Goal: Task Accomplishment & Management: Complete application form

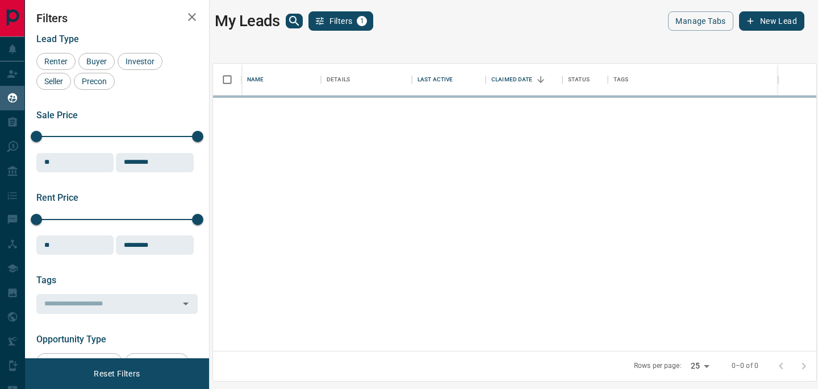
scroll to position [279, 595]
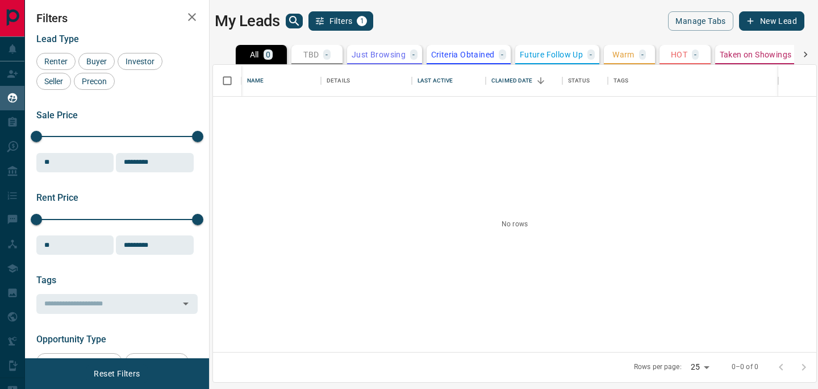
click at [805, 55] on icon at bounding box center [805, 54] width 11 height 11
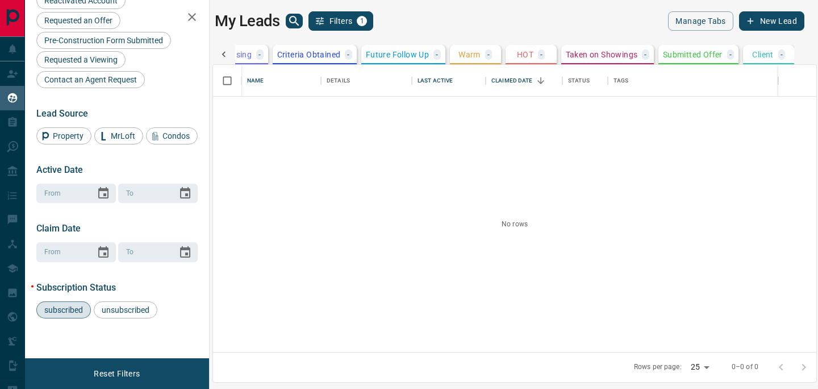
scroll to position [454, 0]
click at [228, 53] on icon at bounding box center [223, 54] width 11 height 11
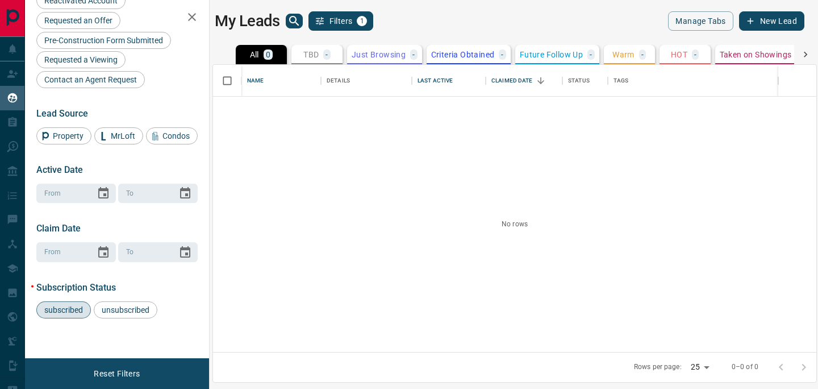
click at [228, 53] on div "All 0 TBD - Do Not Contact - Not Responsive - Bogus - Just Browsing - Criteria …" at bounding box center [515, 54] width 605 height 19
click at [772, 18] on button "New Lead" at bounding box center [771, 20] width 65 height 19
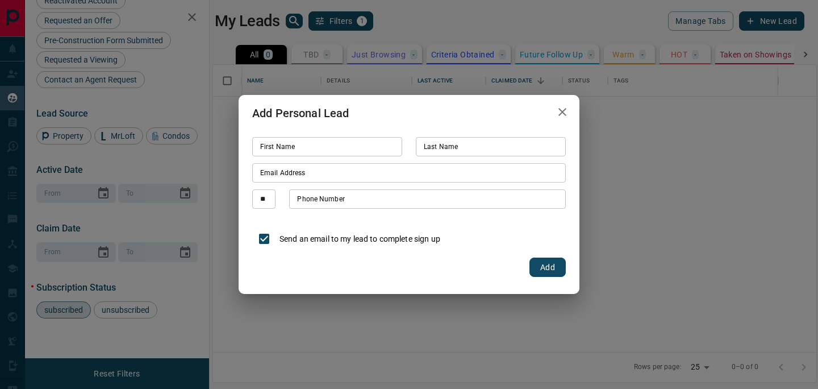
click at [393, 142] on input "First Name" at bounding box center [327, 146] width 150 height 19
type input "*****"
click at [303, 174] on input "Email Address" at bounding box center [409, 172] width 314 height 19
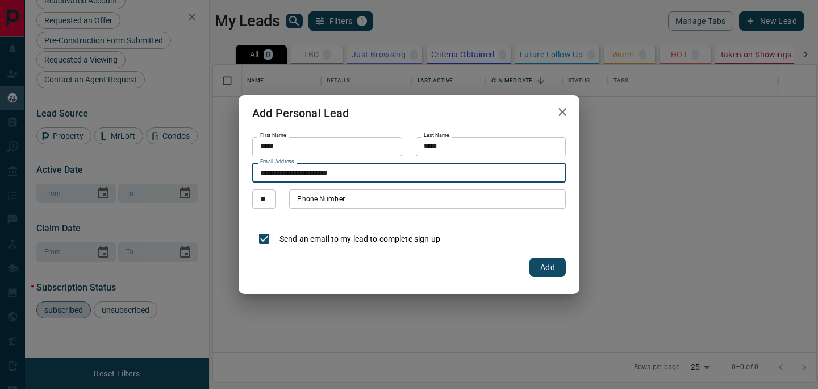
type input "**********"
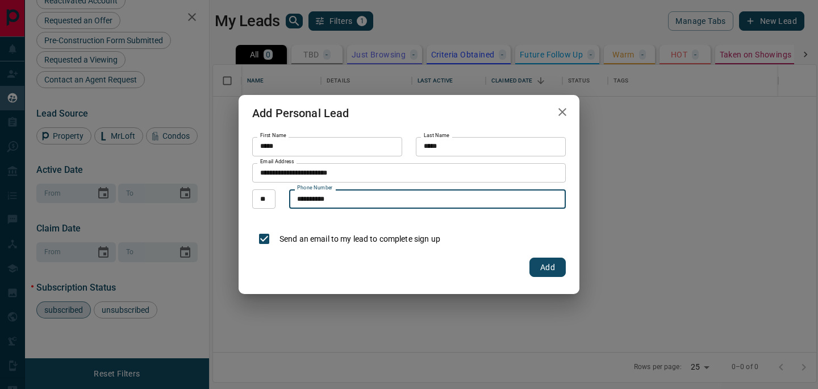
type input "**********"
click at [541, 265] on button "Add" at bounding box center [548, 266] width 36 height 19
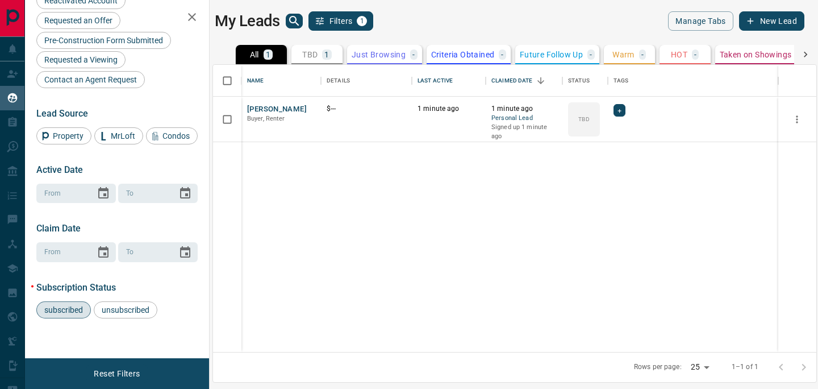
click at [759, 16] on button "New Lead" at bounding box center [771, 20] width 65 height 19
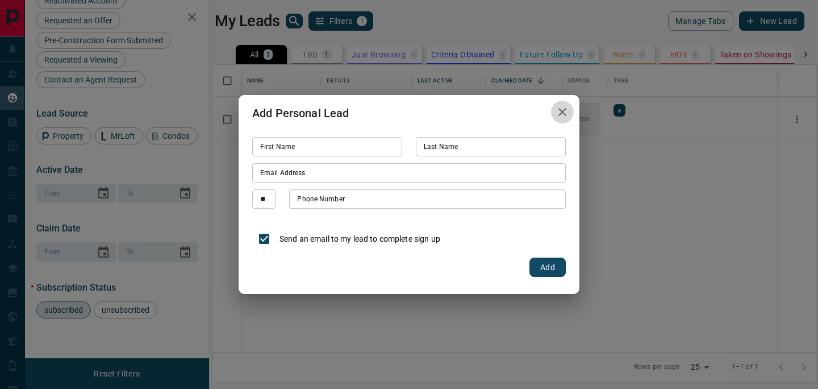
click at [567, 111] on icon "button" at bounding box center [563, 112] width 14 height 14
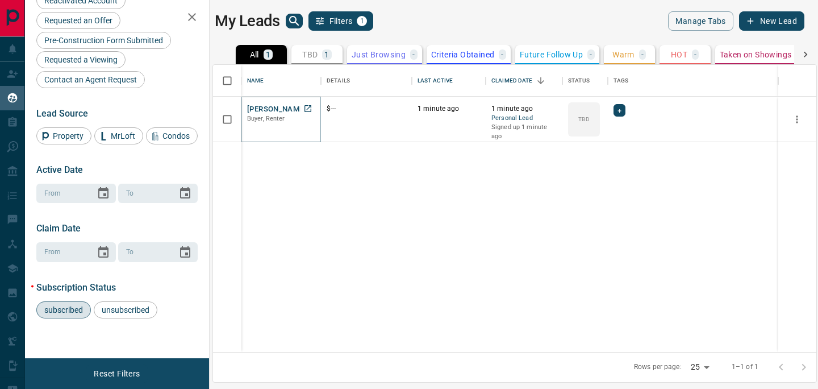
click at [275, 110] on button "[PERSON_NAME]" at bounding box center [277, 109] width 60 height 11
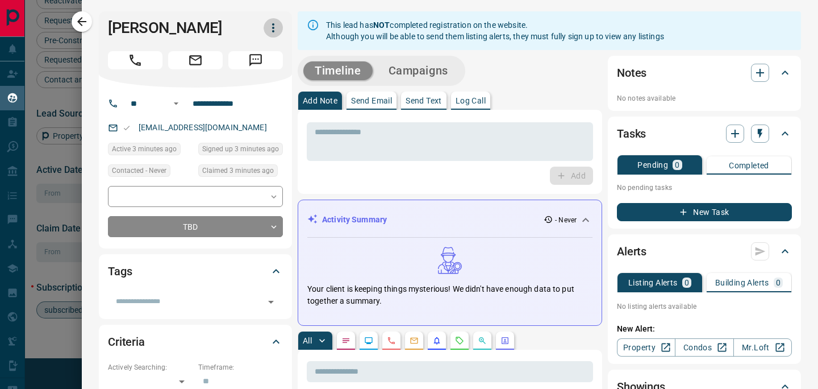
click at [271, 31] on icon "button" at bounding box center [274, 28] width 14 height 14
click at [251, 50] on li "Reassign Lead" at bounding box center [249, 50] width 67 height 17
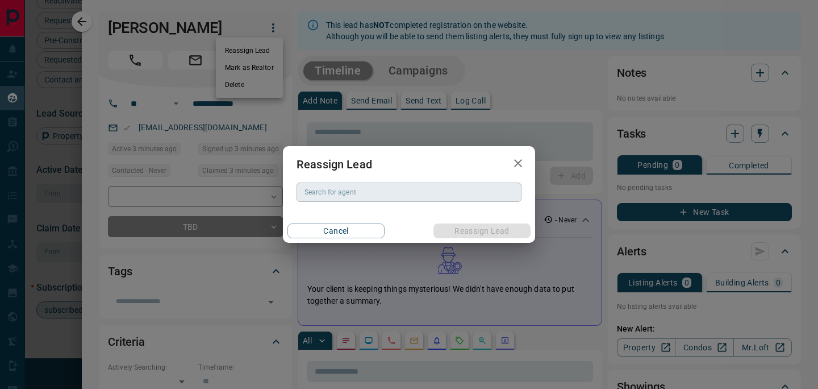
click at [366, 198] on input "Search for agent" at bounding box center [408, 192] width 217 height 13
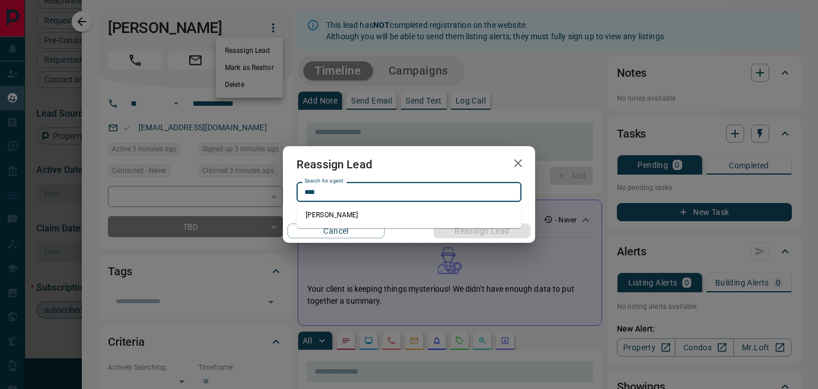
click at [393, 214] on li "[PERSON_NAME]" at bounding box center [409, 214] width 225 height 17
type input "**********"
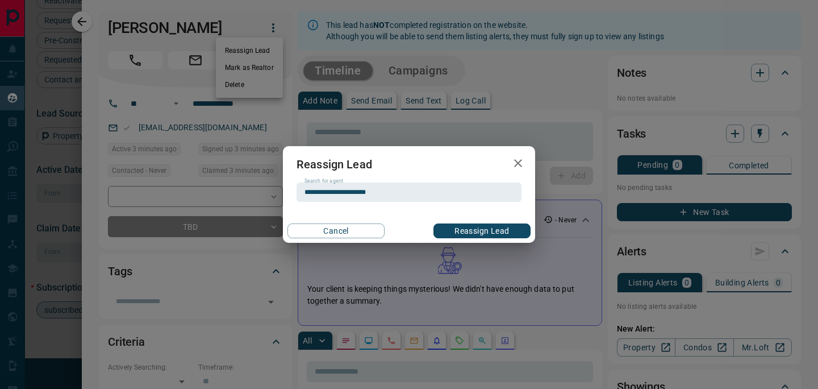
click at [510, 159] on button "button" at bounding box center [518, 163] width 23 height 23
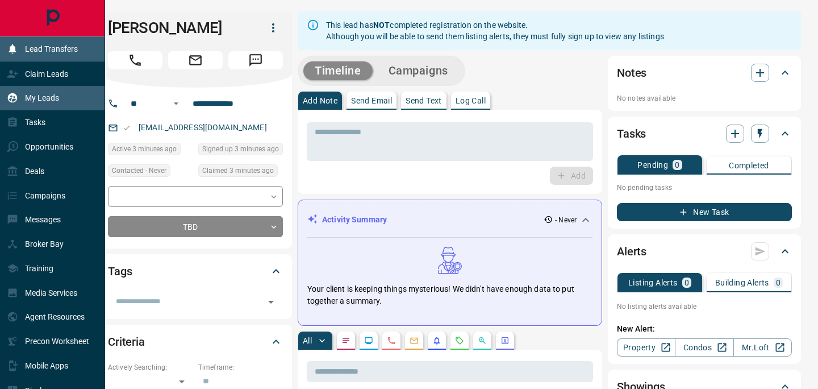
click at [19, 48] on div "Lead Transfers" at bounding box center [42, 49] width 71 height 19
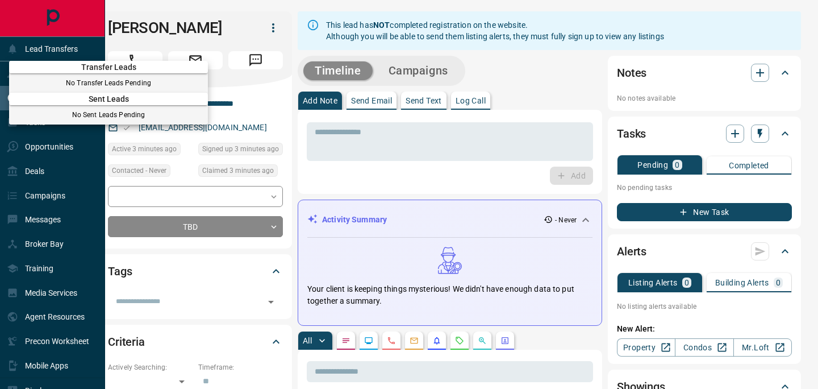
click at [193, 33] on div at bounding box center [409, 194] width 818 height 389
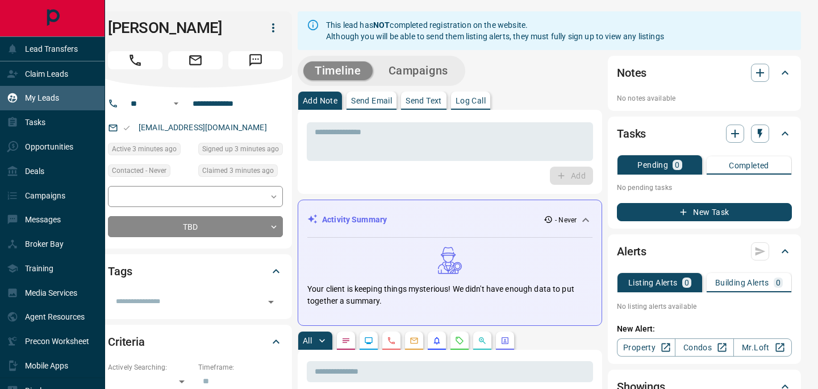
click at [272, 28] on icon "button" at bounding box center [274, 28] width 14 height 14
click at [247, 26] on div at bounding box center [409, 194] width 818 height 389
click at [275, 32] on icon "button" at bounding box center [274, 28] width 14 height 14
click at [270, 26] on div at bounding box center [409, 194] width 818 height 389
click at [270, 26] on icon "button" at bounding box center [274, 28] width 14 height 14
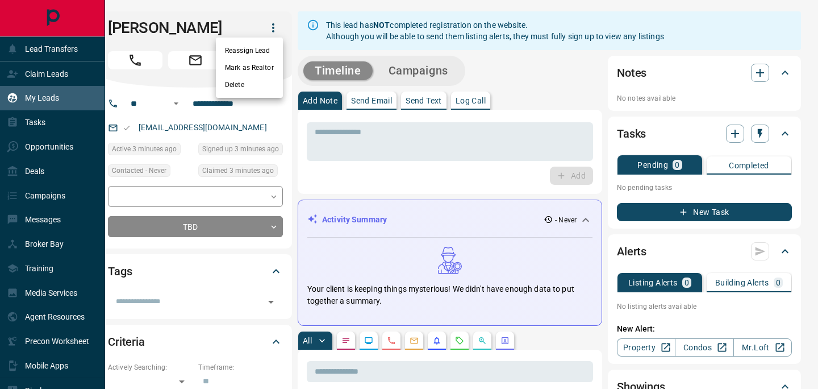
click at [236, 32] on div at bounding box center [409, 194] width 818 height 389
click at [223, 198] on div "[DATE]" at bounding box center [224, 194] width 27 height 12
click at [177, 195] on body "Lead Transfers Claim Leads My Leads Tasks Opportunities Deals Campaigns Message…" at bounding box center [409, 187] width 818 height 375
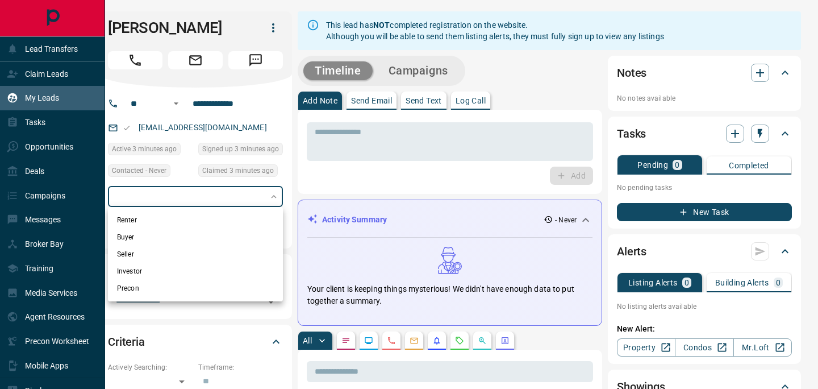
click at [176, 197] on div at bounding box center [409, 194] width 818 height 389
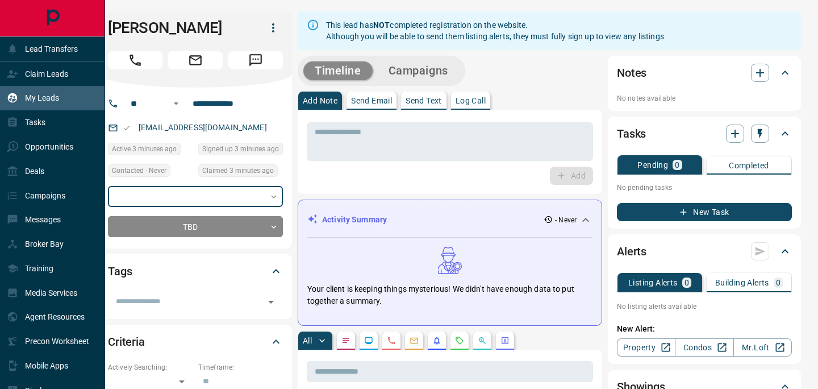
click at [176, 197] on body "Lead Transfers Claim Leads My Leads Tasks Opportunities Deals Campaigns Message…" at bounding box center [409, 187] width 818 height 375
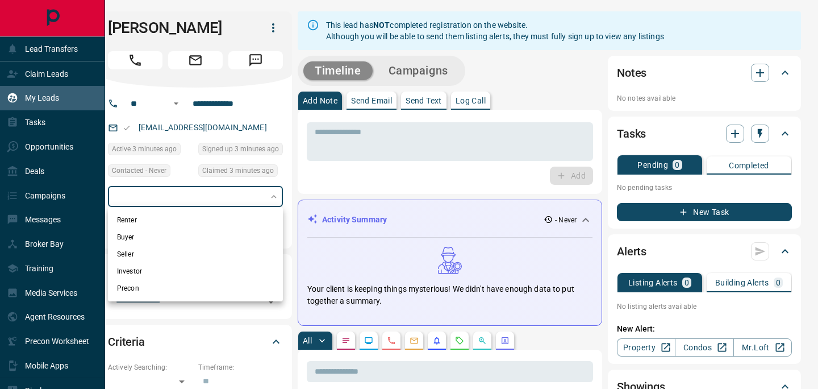
click at [176, 197] on div at bounding box center [409, 194] width 818 height 389
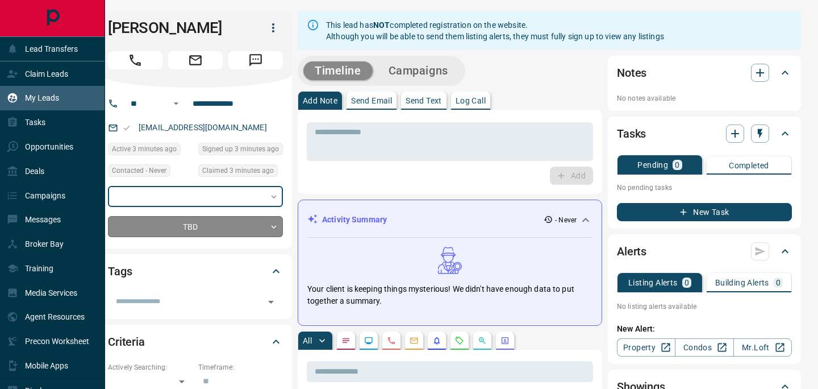
click at [198, 227] on body "Lead Transfers Claim Leads My Leads Tasks Opportunities Deals Campaigns Message…" at bounding box center [409, 187] width 818 height 375
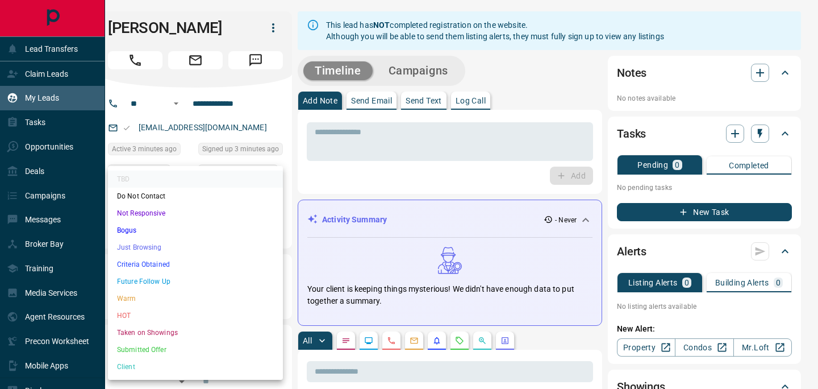
click at [192, 234] on li "Bogus" at bounding box center [195, 230] width 175 height 17
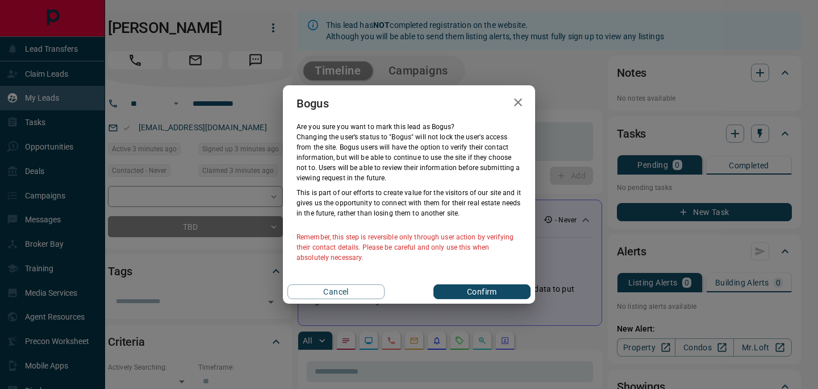
click at [517, 109] on button "button" at bounding box center [518, 102] width 23 height 23
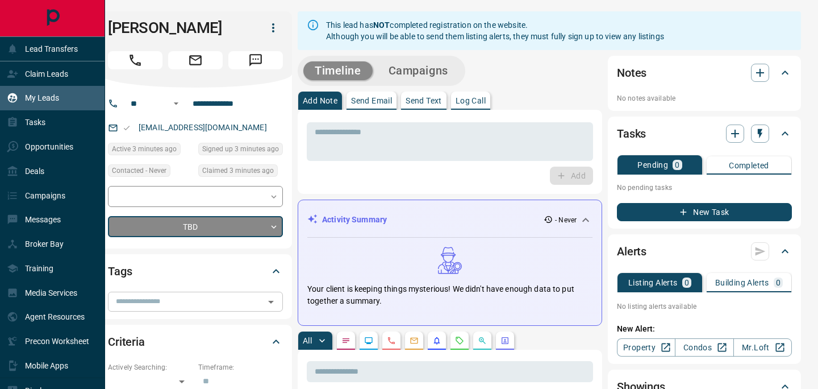
click at [265, 299] on icon "Open" at bounding box center [271, 302] width 14 height 14
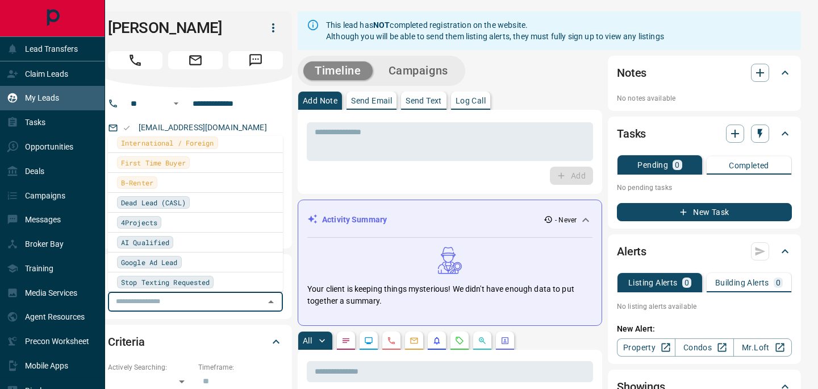
scroll to position [418, 0]
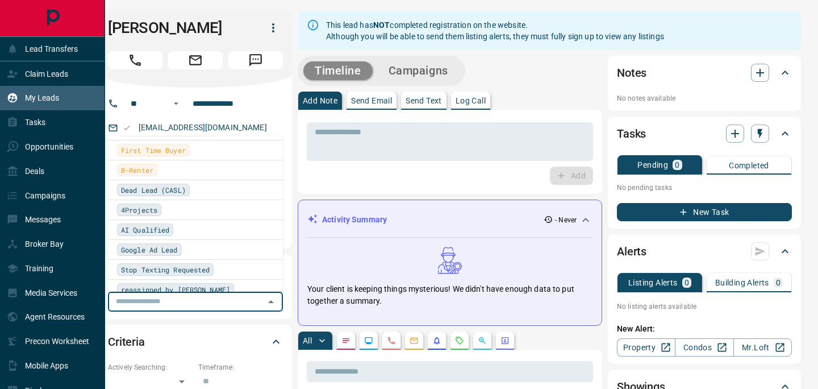
click at [314, 190] on div "* ​ Add" at bounding box center [450, 152] width 305 height 84
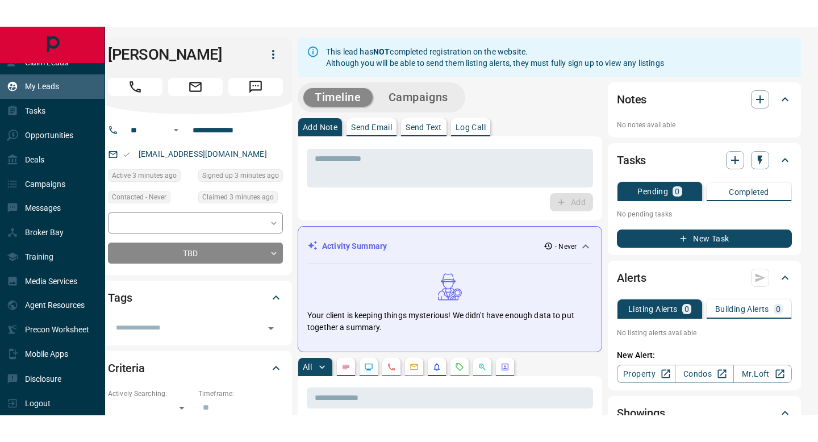
scroll to position [28, 0]
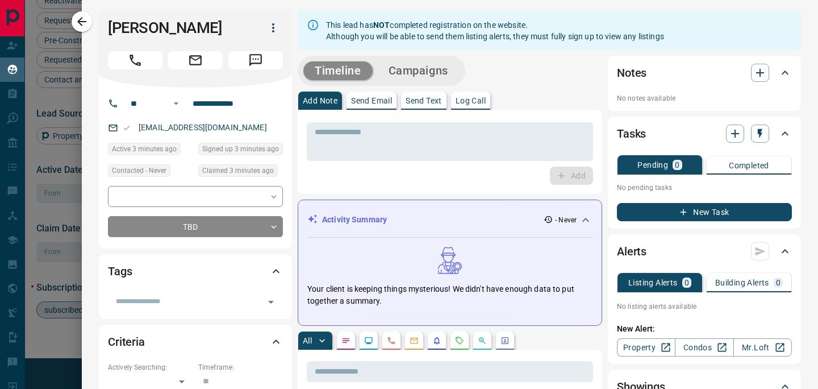
click at [198, 313] on div "Tags ​" at bounding box center [195, 286] width 193 height 64
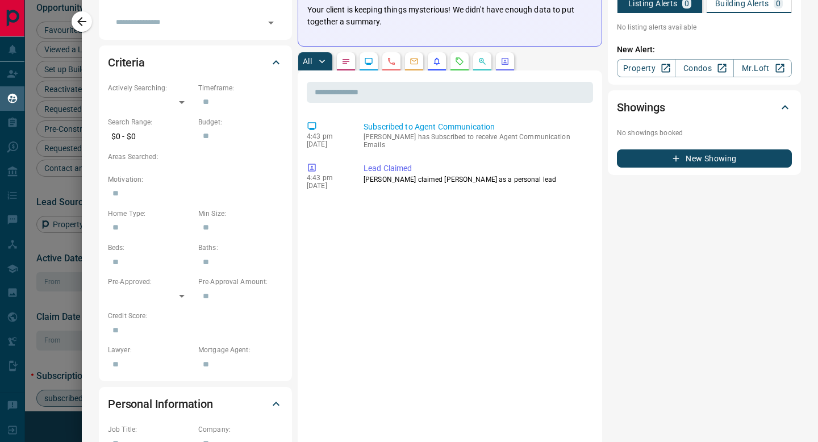
scroll to position [280, 0]
click at [211, 138] on input "text" at bounding box center [240, 136] width 85 height 18
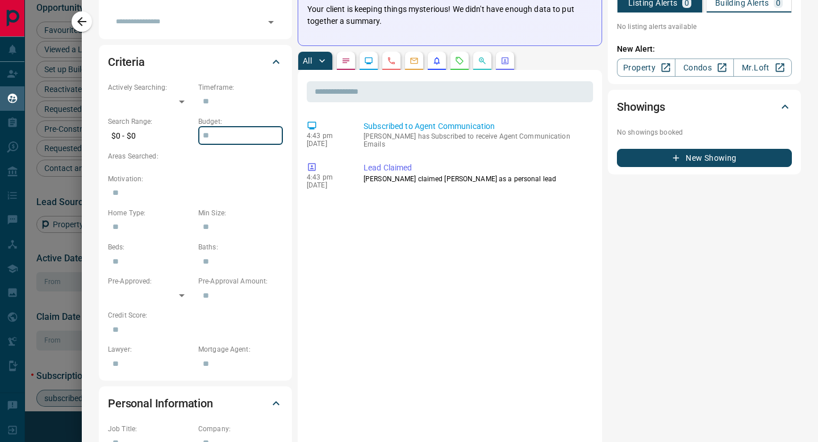
click at [166, 82] on p "Actively Searching:" at bounding box center [150, 87] width 85 height 10
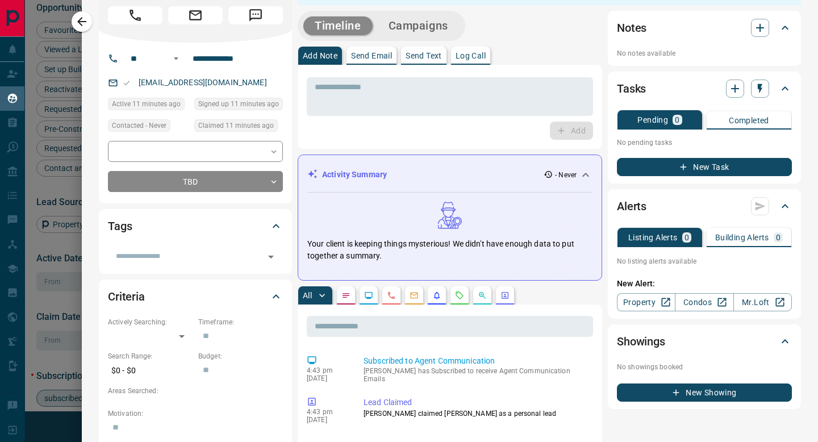
scroll to position [40, 0]
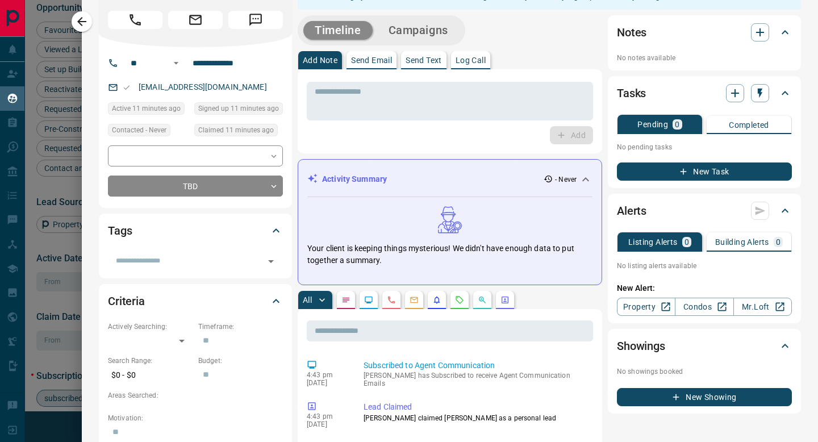
click at [404, 28] on button "Campaigns" at bounding box center [418, 30] width 82 height 19
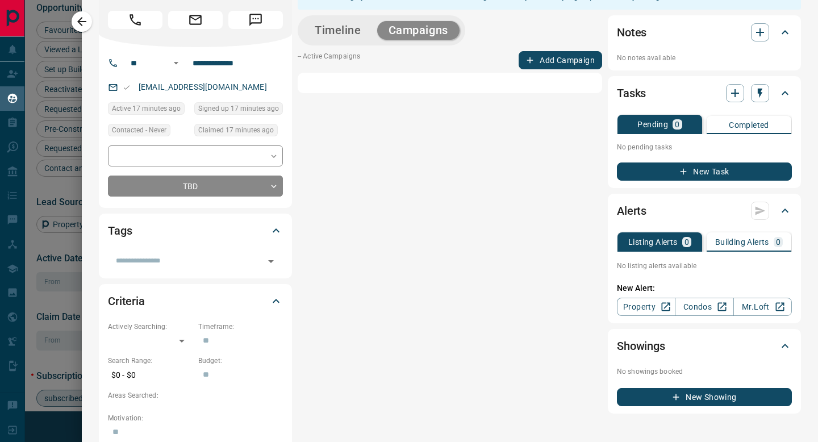
click at [355, 33] on button "Timeline" at bounding box center [338, 30] width 69 height 19
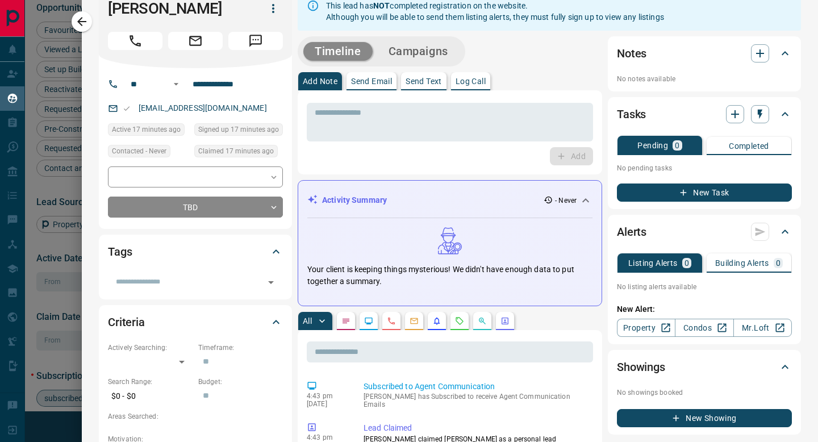
scroll to position [30, 0]
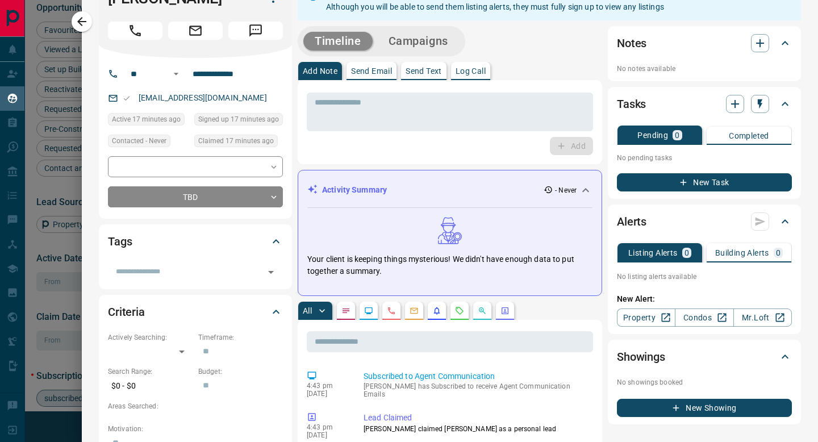
click at [363, 74] on p "Send Email" at bounding box center [371, 71] width 41 height 8
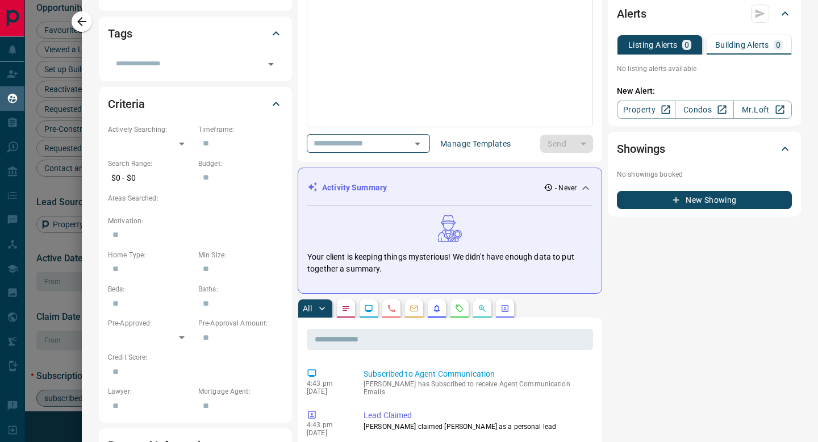
scroll to position [235, 0]
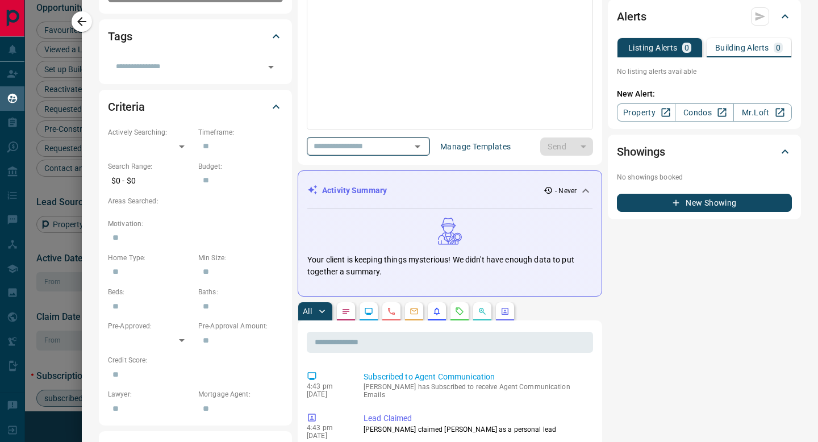
click at [410, 150] on div "​" at bounding box center [368, 146] width 123 height 19
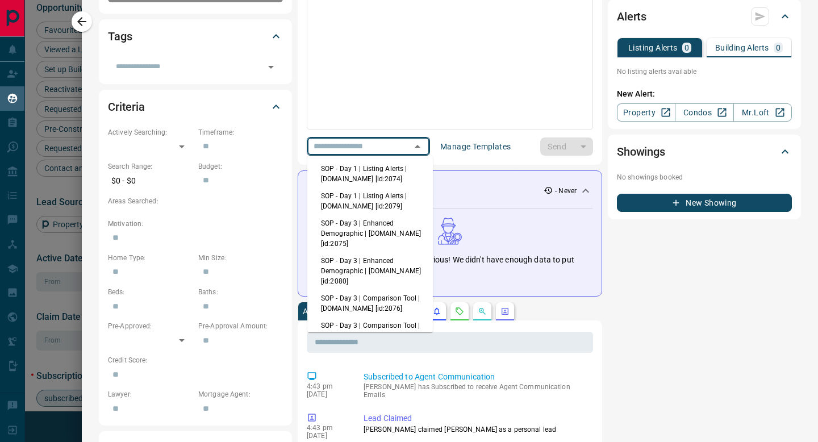
click at [390, 179] on li "SOP - Day 1 | Listing Alerts | [DOMAIN_NAME] [id:2074]" at bounding box center [370, 173] width 126 height 27
type input "**********"
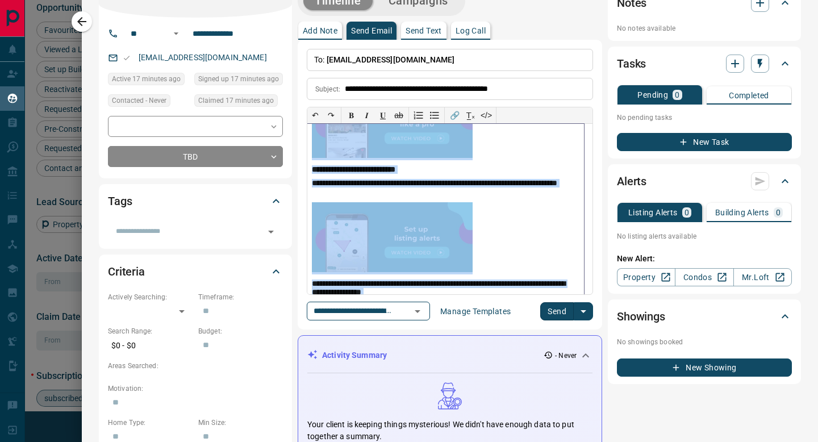
scroll to position [194, 0]
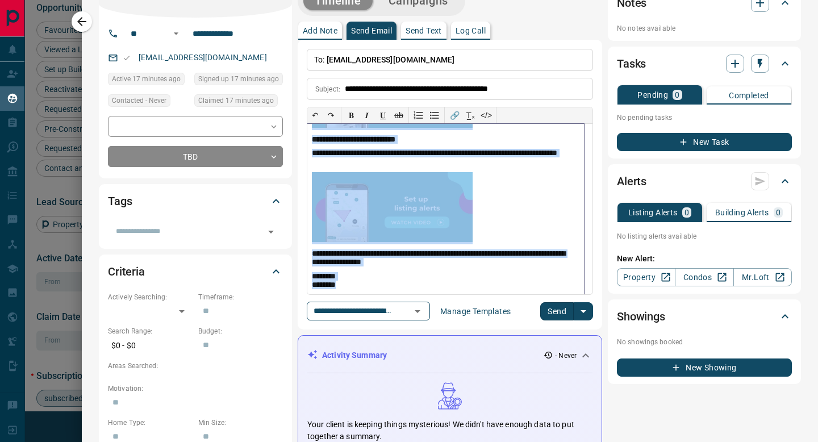
drag, startPoint x: 313, startPoint y: 137, endPoint x: 431, endPoint y: 296, distance: 198.3
click at [431, 296] on div "**********" at bounding box center [450, 185] width 286 height 272
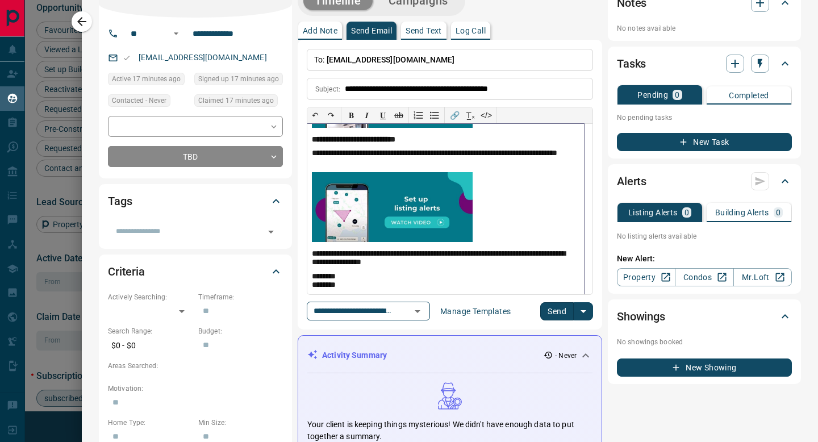
scroll to position [0, 0]
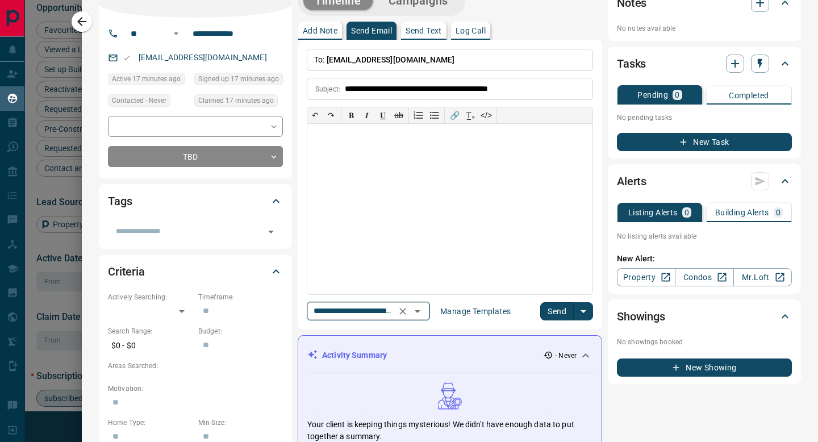
click at [394, 307] on input "**********" at bounding box center [352, 311] width 86 height 14
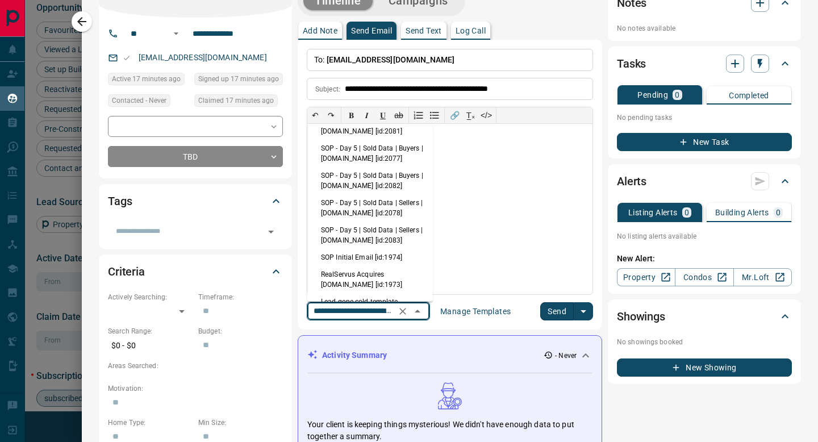
scroll to position [176, 0]
click at [465, 197] on div at bounding box center [445, 209] width 277 height 171
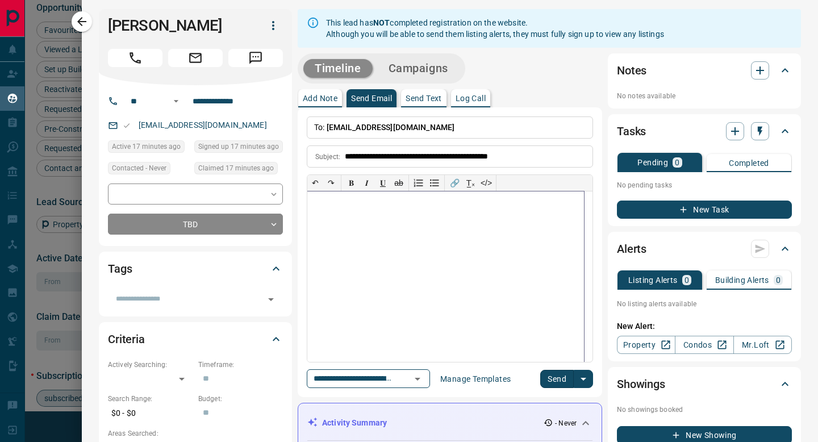
scroll to position [0, 0]
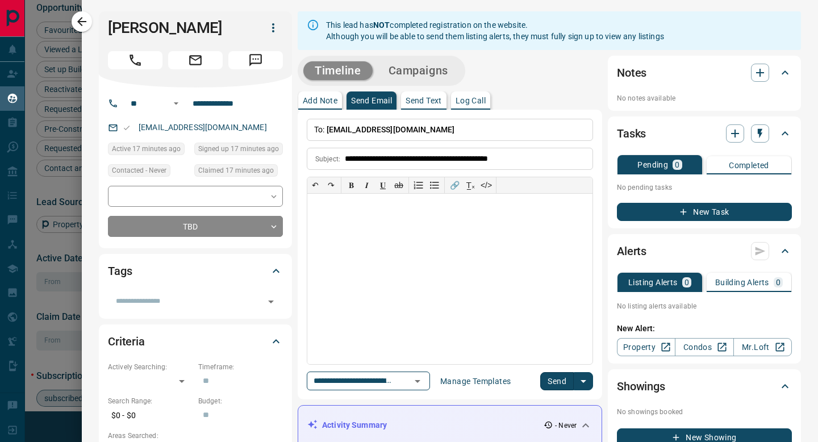
click at [427, 95] on button "Send Text" at bounding box center [423, 101] width 45 height 18
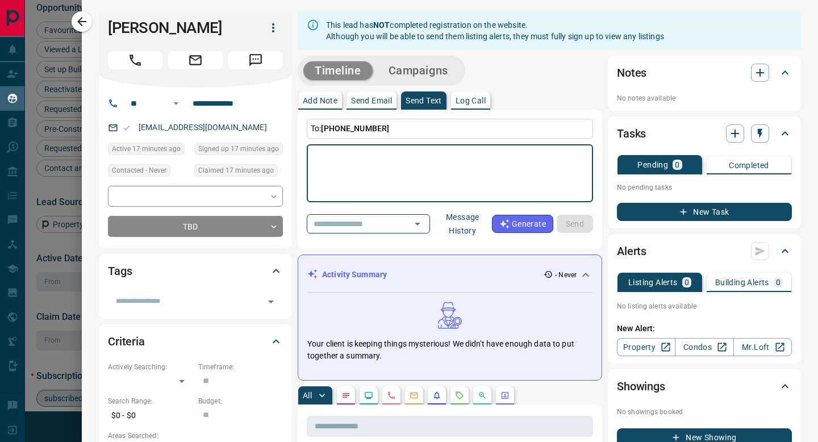
click at [331, 92] on button "Add Note" at bounding box center [320, 101] width 44 height 18
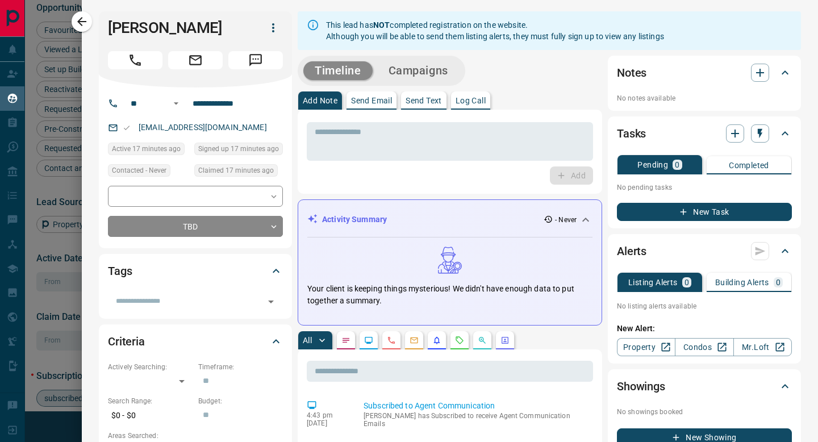
click at [426, 106] on button "Send Text" at bounding box center [423, 101] width 45 height 18
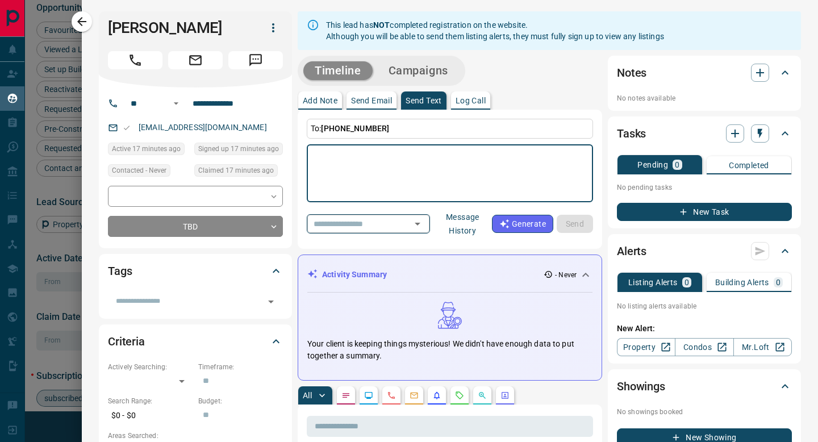
click at [413, 222] on button "Open" at bounding box center [418, 224] width 16 height 16
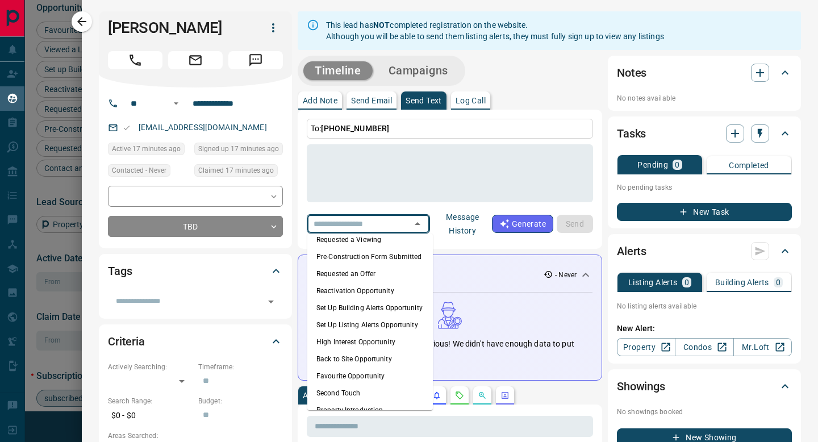
scroll to position [146, 0]
click at [408, 160] on textarea at bounding box center [450, 173] width 271 height 48
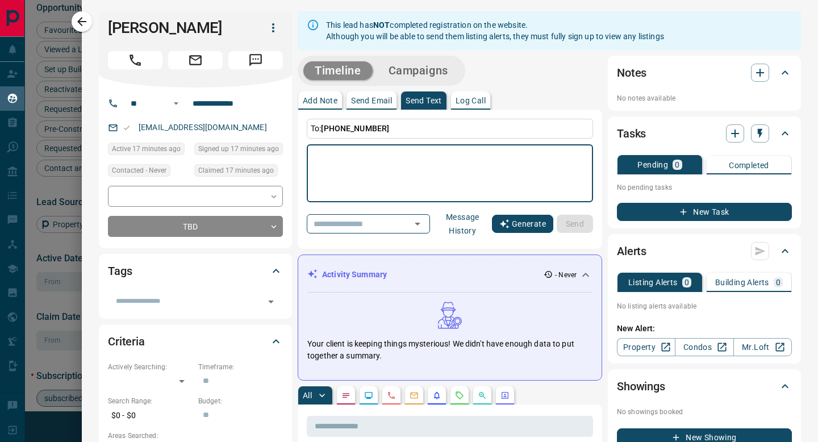
click at [500, 223] on icon "button" at bounding box center [505, 224] width 10 height 10
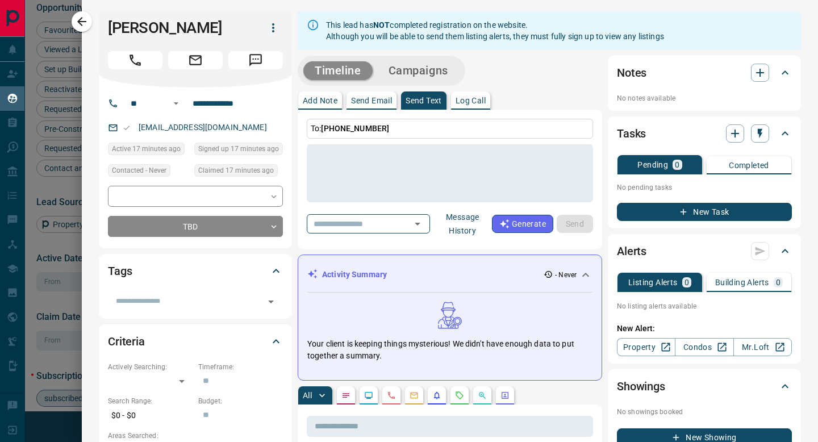
click at [479, 92] on button "Log Call" at bounding box center [470, 101] width 39 height 18
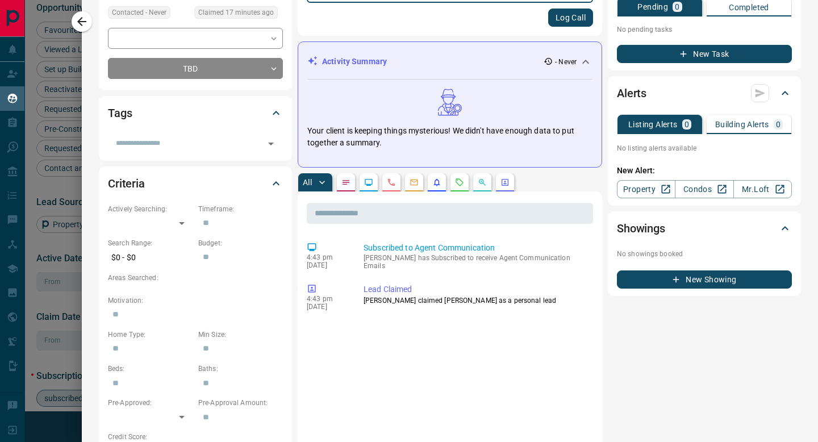
scroll to position [193, 0]
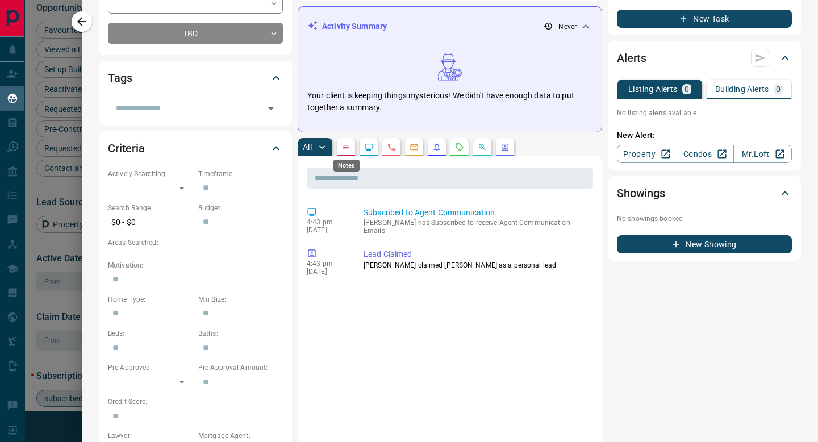
click at [347, 148] on icon "Notes" at bounding box center [346, 147] width 9 height 9
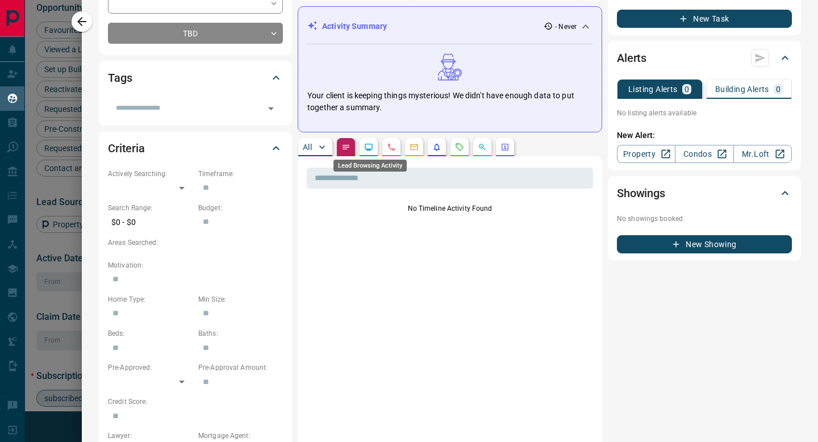
click at [365, 149] on icon "Lead Browsing Activity" at bounding box center [368, 147] width 9 height 9
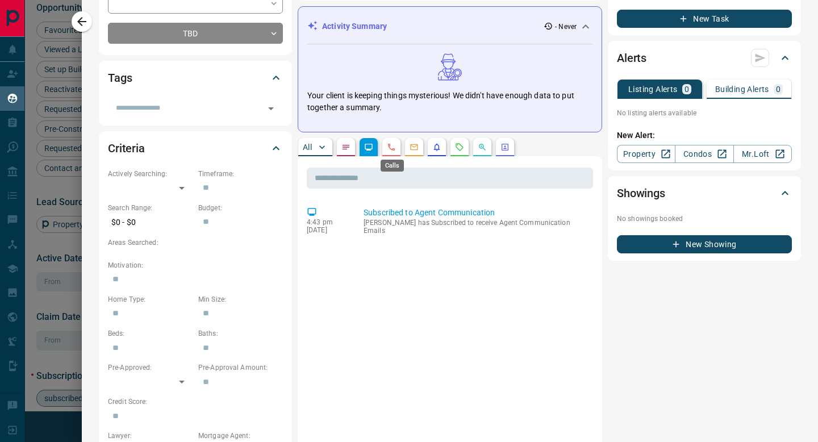
click at [396, 147] on icon "Calls" at bounding box center [391, 147] width 9 height 9
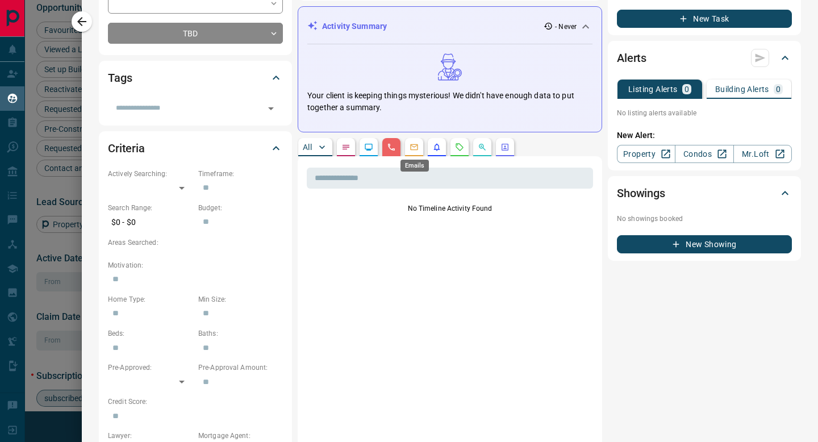
click at [418, 150] on icon "Emails" at bounding box center [414, 147] width 9 height 9
click at [438, 153] on button "button" at bounding box center [437, 147] width 18 height 18
click at [468, 149] on button "button" at bounding box center [460, 147] width 18 height 18
click at [486, 147] on icon "Opportunities" at bounding box center [482, 147] width 9 height 9
click at [507, 144] on icon "Agent Actions" at bounding box center [505, 147] width 7 height 7
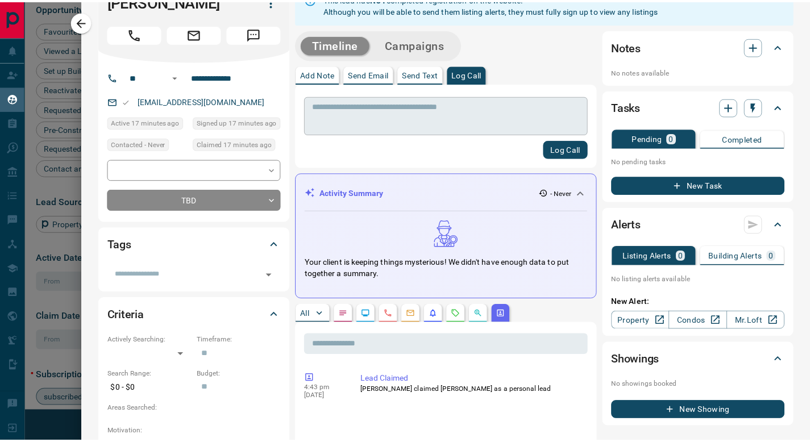
scroll to position [0, 0]
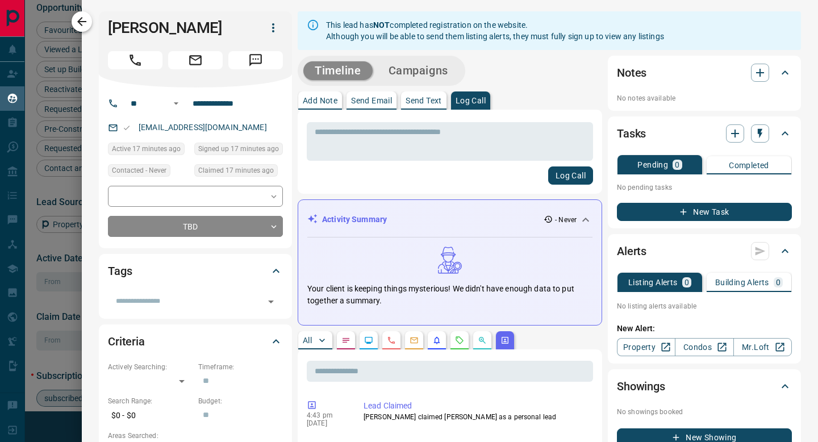
click at [77, 18] on icon "button" at bounding box center [82, 22] width 14 height 14
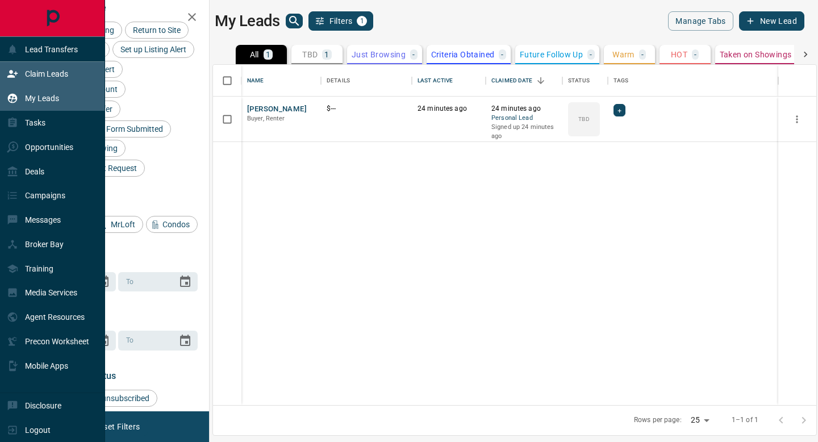
click at [27, 69] on p "Claim Leads" at bounding box center [46, 73] width 43 height 9
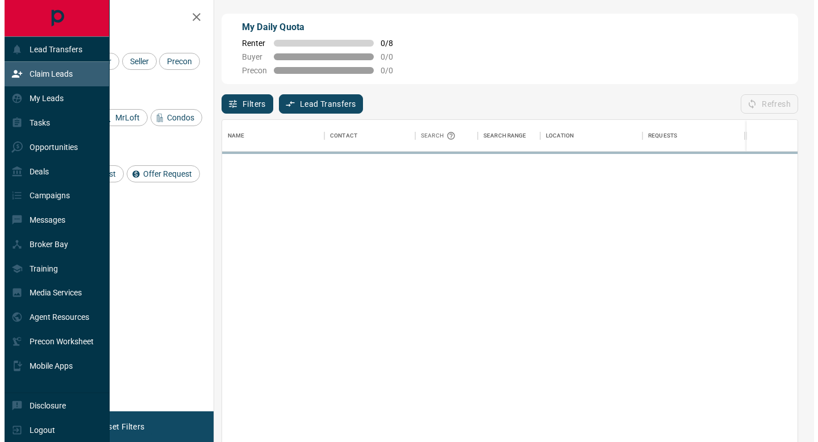
scroll to position [327, 567]
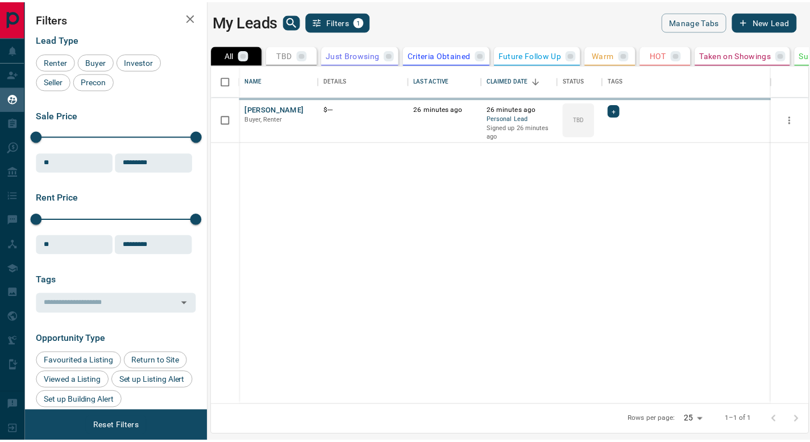
scroll to position [332, 595]
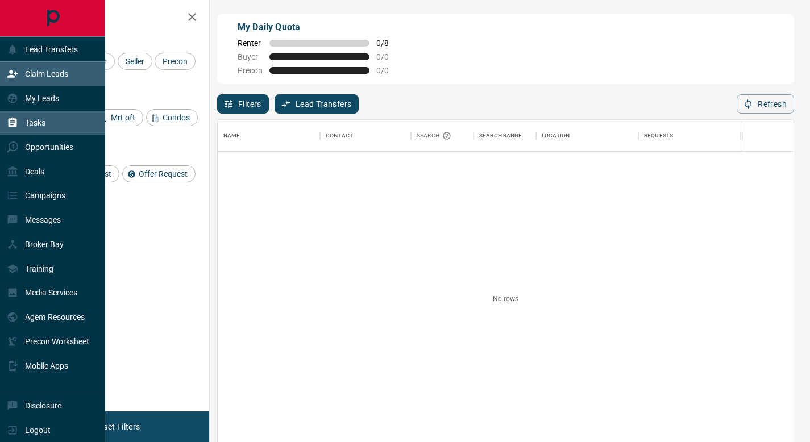
click at [16, 123] on icon at bounding box center [13, 123] width 9 height 10
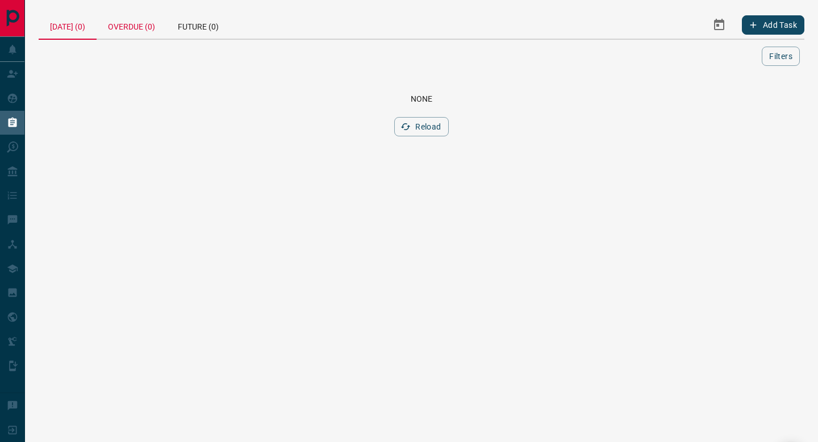
click at [135, 32] on div "Overdue (0)" at bounding box center [132, 24] width 70 height 27
click at [201, 32] on div "Future (0)" at bounding box center [199, 24] width 64 height 27
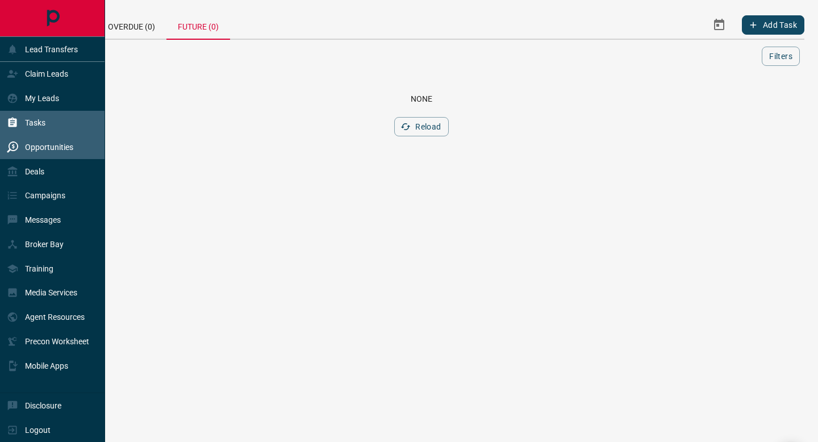
click at [22, 142] on div "Opportunities" at bounding box center [40, 147] width 67 height 19
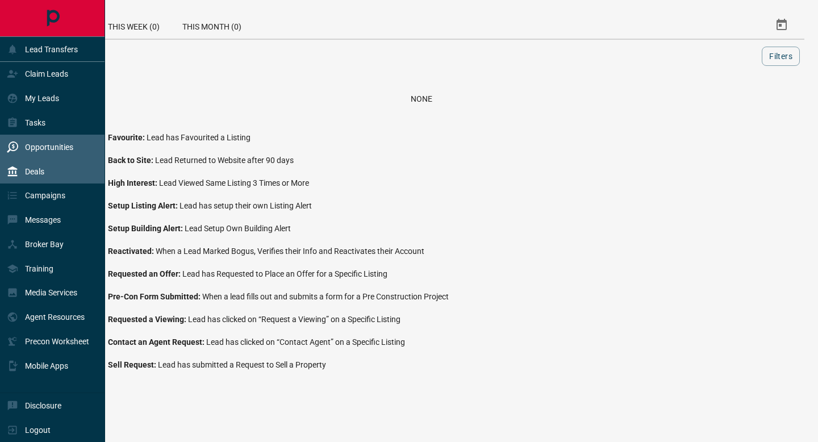
click at [16, 169] on icon at bounding box center [12, 171] width 11 height 11
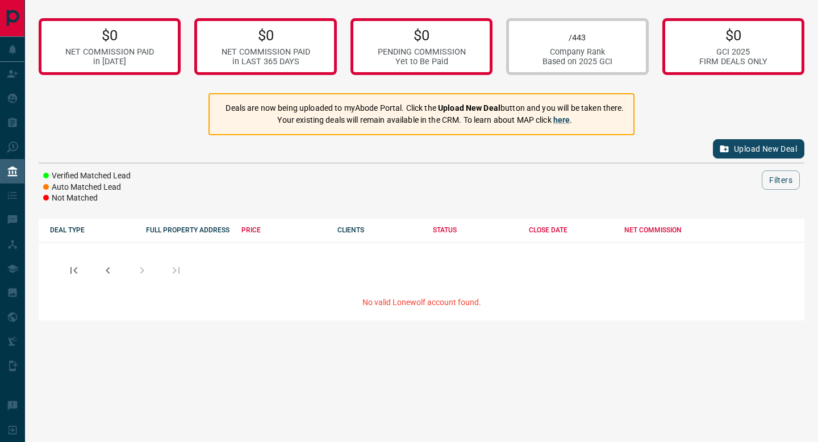
click at [730, 144] on link "Upload New Deal" at bounding box center [759, 148] width 92 height 19
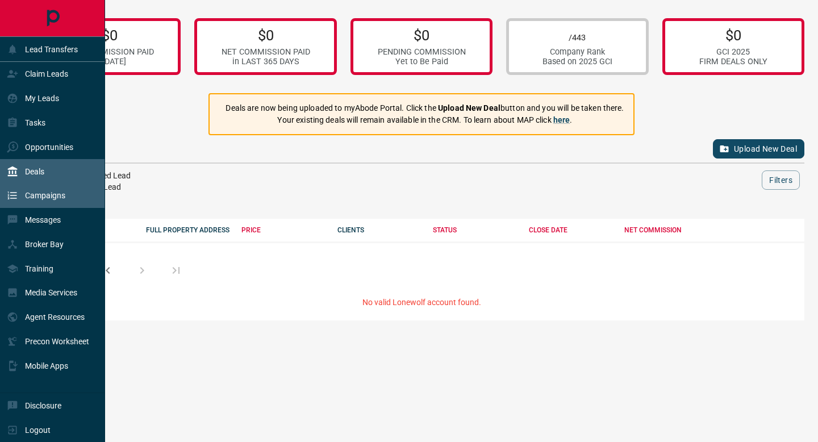
click at [52, 196] on p "Campaigns" at bounding box center [45, 195] width 40 height 9
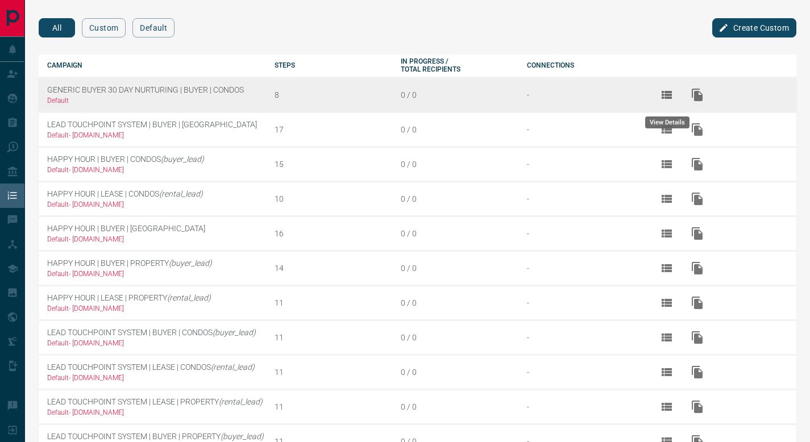
click at [674, 94] on button "View Details" at bounding box center [666, 94] width 27 height 27
